Goal: Find specific page/section: Find specific page/section

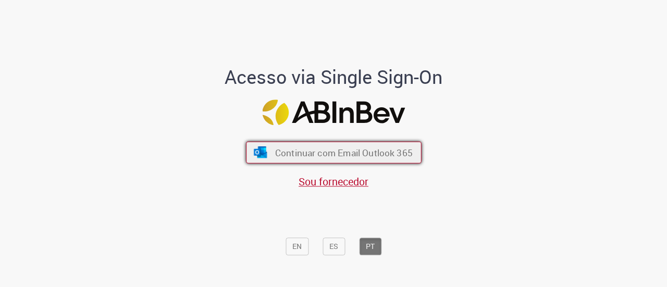
click at [309, 154] on span "Continuar com Email Outlook 365" at bounding box center [344, 152] width 138 height 12
